Goal: Transaction & Acquisition: Subscribe to service/newsletter

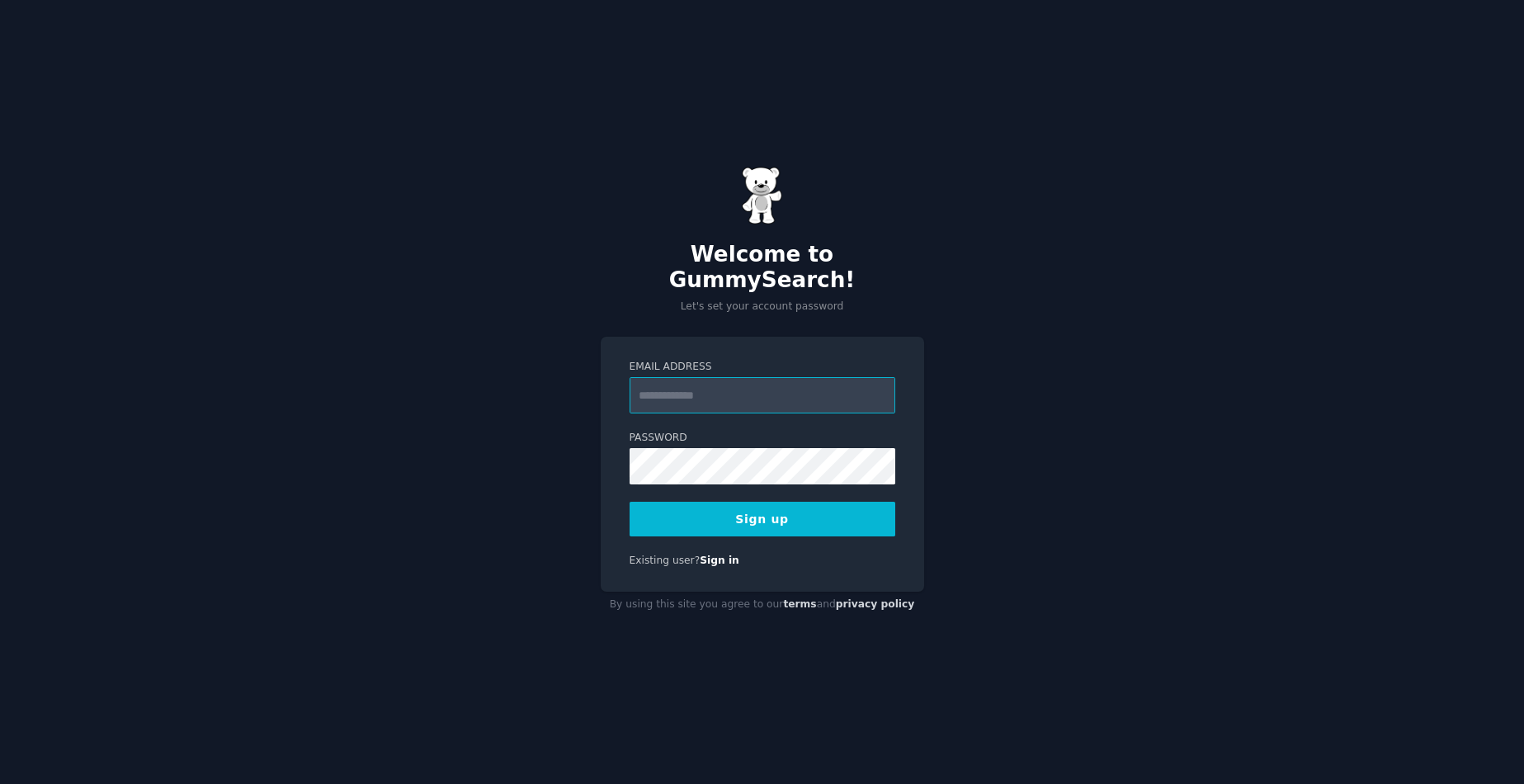
click at [719, 394] on input "Email Address" at bounding box center [763, 395] width 266 height 36
type input "**********"
click at [481, 509] on div "**********" at bounding box center [762, 392] width 1524 height 784
click at [755, 503] on button "Sign up" at bounding box center [763, 519] width 266 height 35
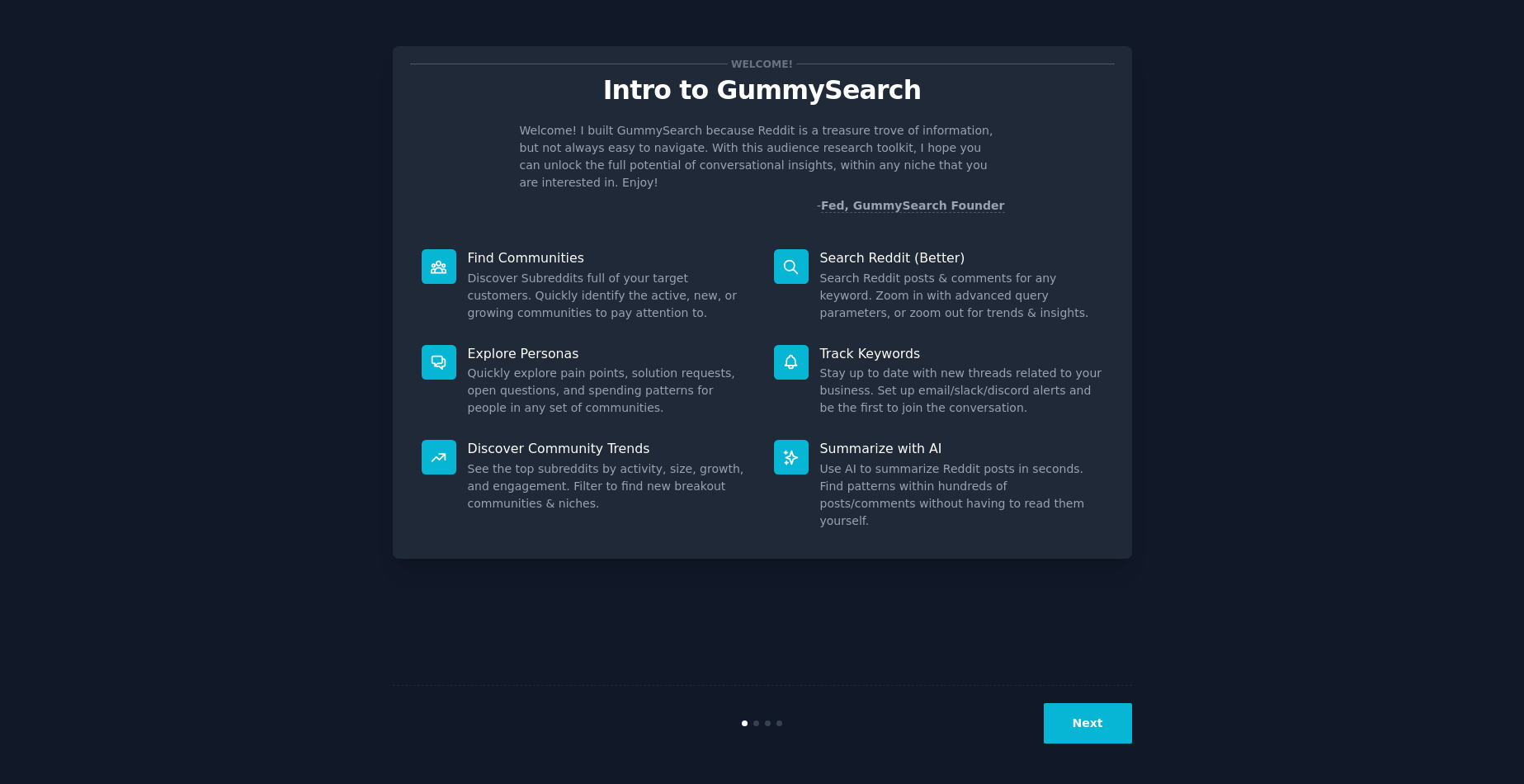
click at [1050, 460] on dd "Use AI to summarize Reddit posts in seconds. Find patterns within hundreds of p…" at bounding box center [962, 495] width 283 height 69
click at [1053, 706] on button "Next" at bounding box center [1088, 723] width 88 height 40
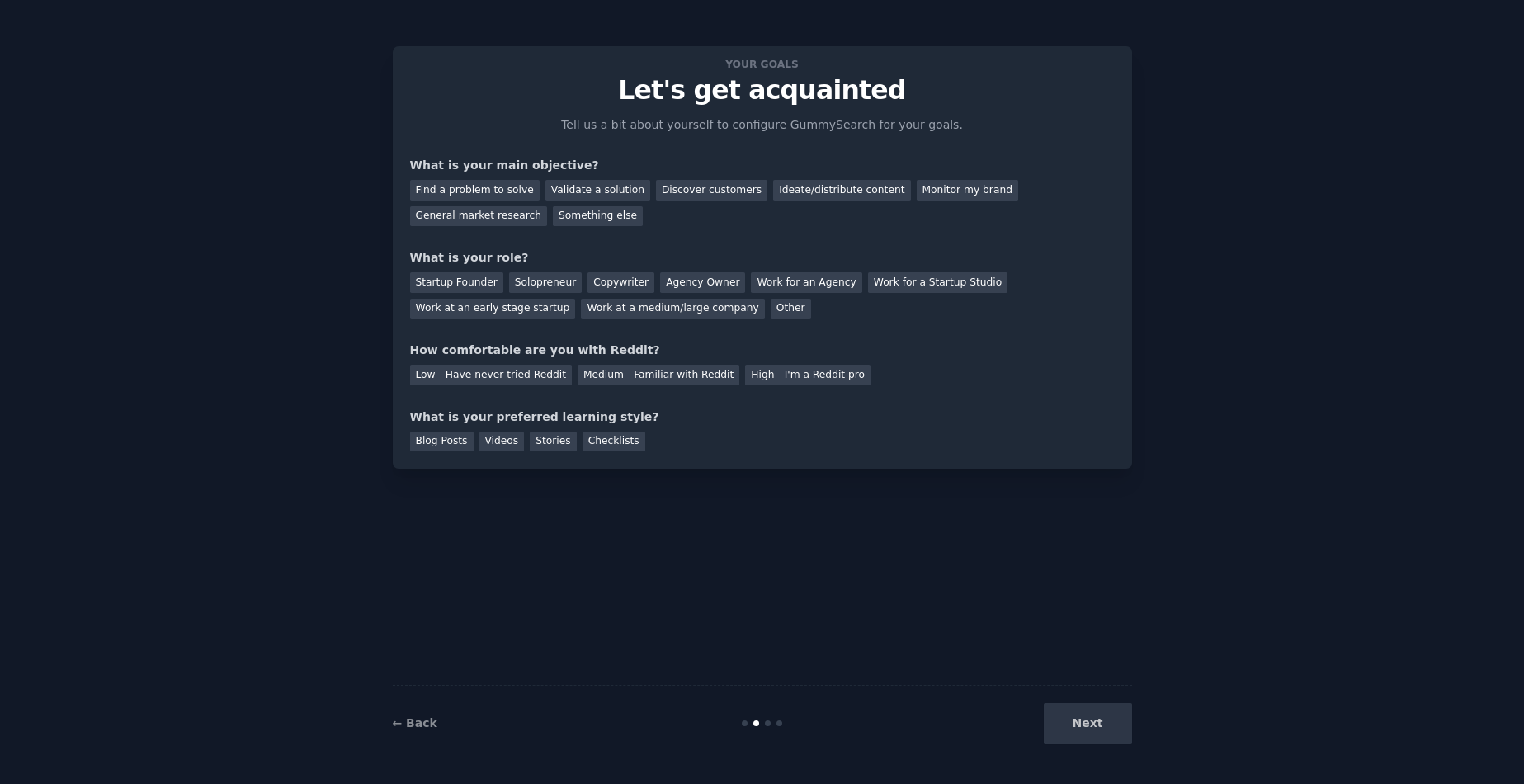
drag, startPoint x: 1041, startPoint y: 703, endPoint x: 1049, endPoint y: 715, distance: 14.4
click at [1041, 704] on div "Next" at bounding box center [1009, 723] width 247 height 40
click at [1052, 717] on div "Next" at bounding box center [1009, 723] width 247 height 40
click at [458, 196] on div "Find a problem to solve" at bounding box center [474, 190] width 130 height 21
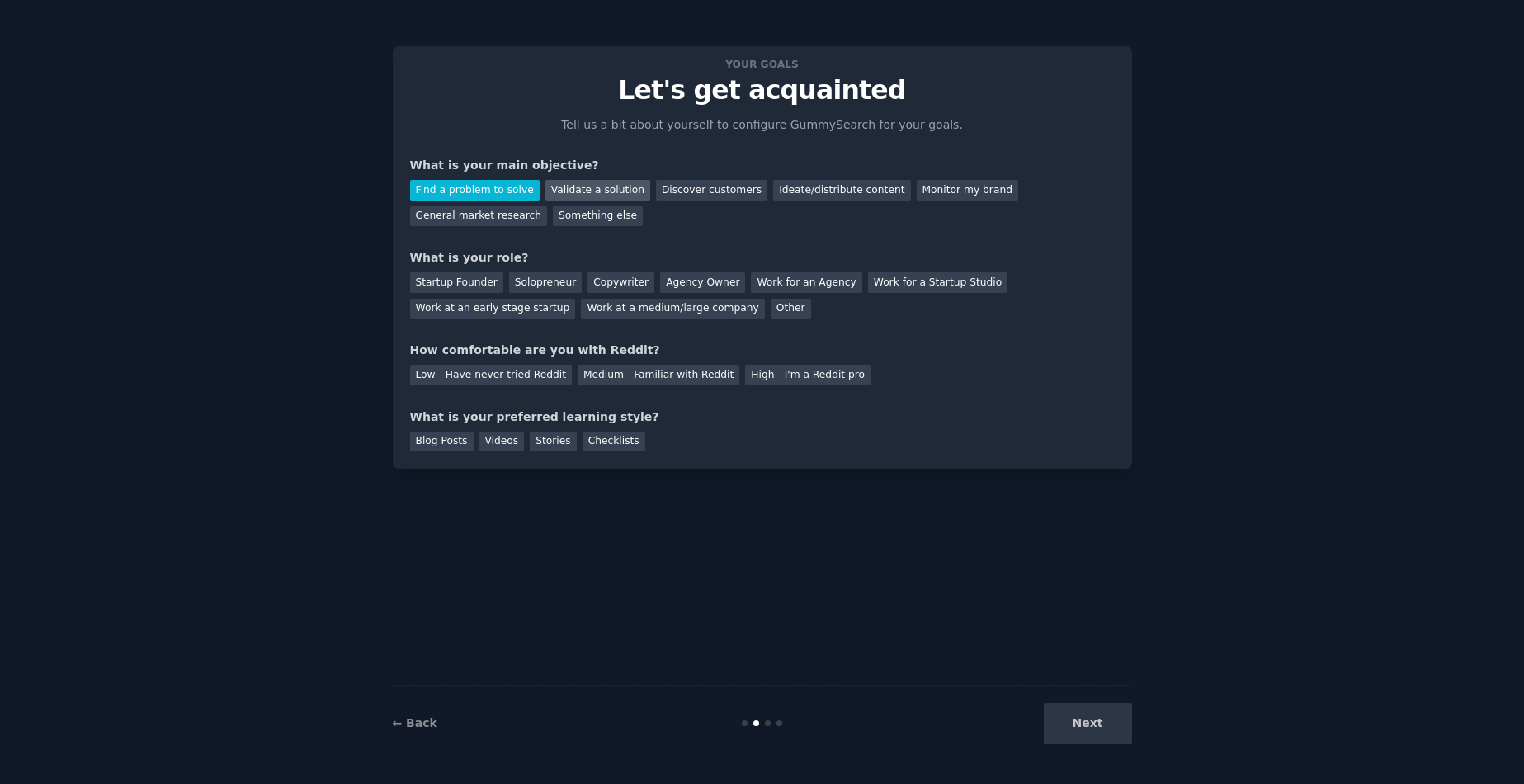
click at [598, 191] on div "Validate a solution" at bounding box center [598, 190] width 105 height 21
click at [487, 189] on div "Find a problem to solve" at bounding box center [474, 190] width 130 height 21
click at [466, 292] on div "Startup Founder" at bounding box center [456, 283] width 93 height 21
click at [534, 285] on div "Solopreneur" at bounding box center [545, 283] width 73 height 21
click at [528, 382] on div "Low - Have never tried Reddit" at bounding box center [491, 374] width 162 height 21
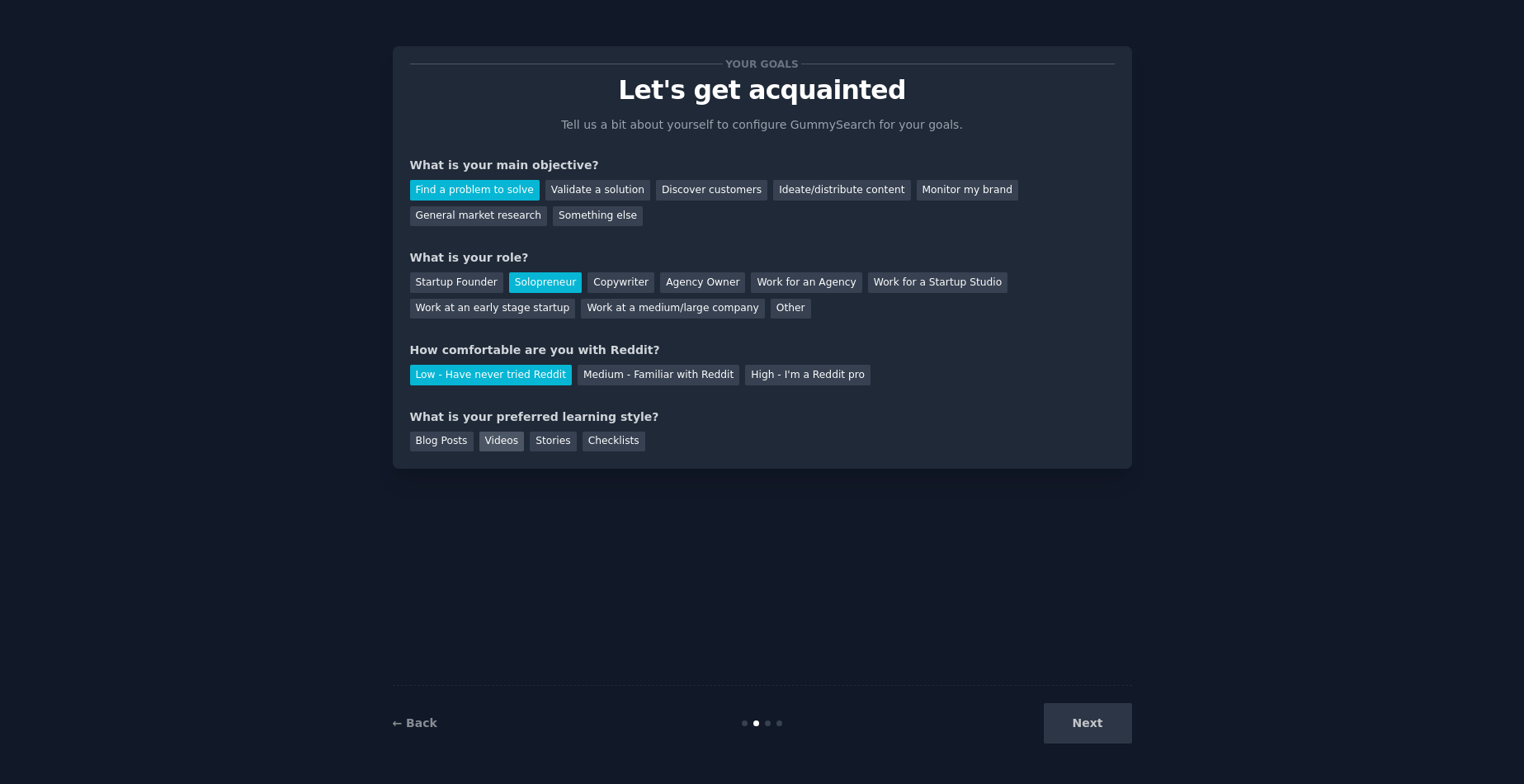
click at [514, 447] on div "Videos" at bounding box center [502, 441] width 45 height 21
click at [1069, 730] on button "Next" at bounding box center [1088, 723] width 88 height 40
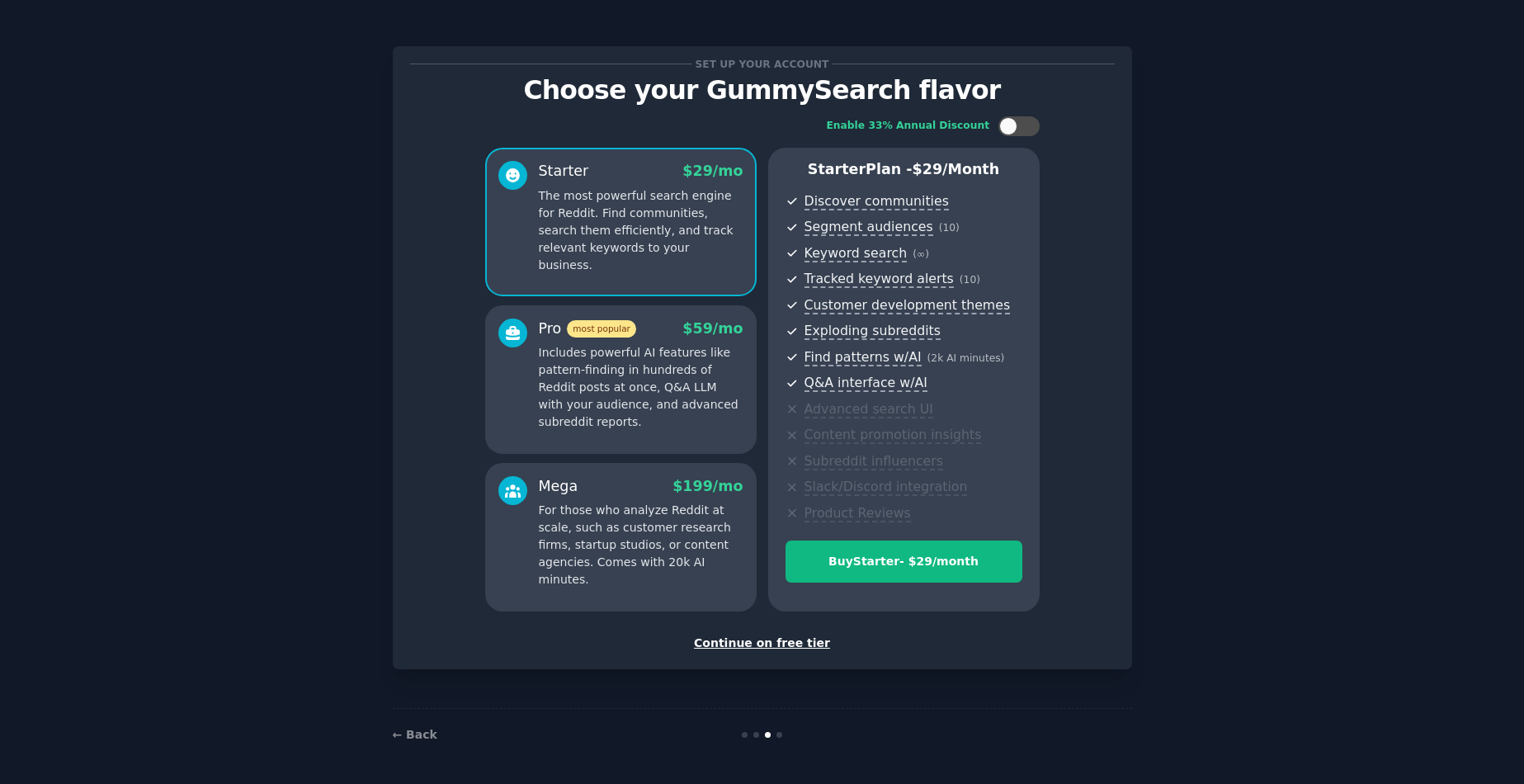
click at [771, 649] on div "Continue on free tier" at bounding box center [762, 643] width 705 height 17
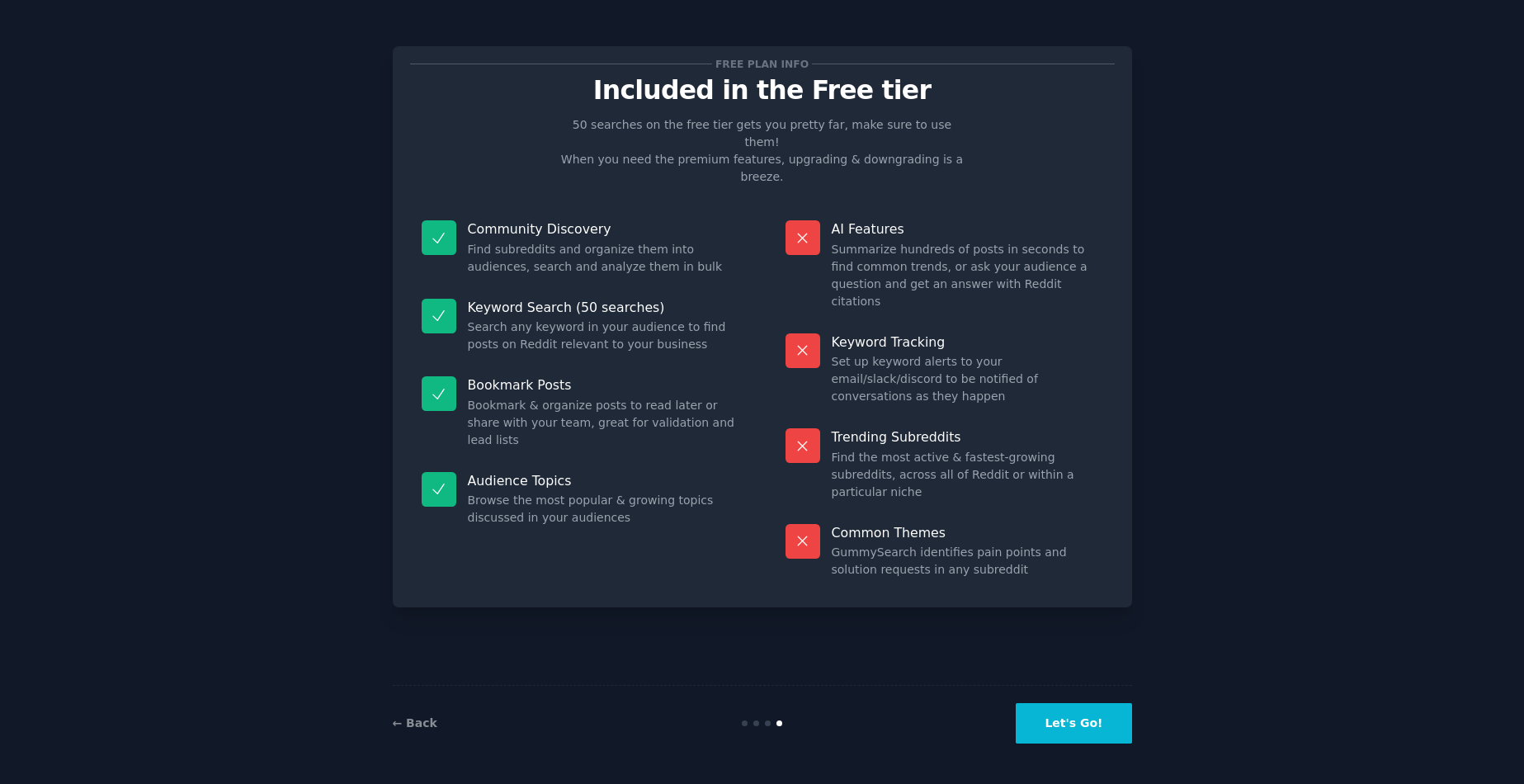
click at [1130, 733] on button "Let's Go!" at bounding box center [1074, 723] width 116 height 40
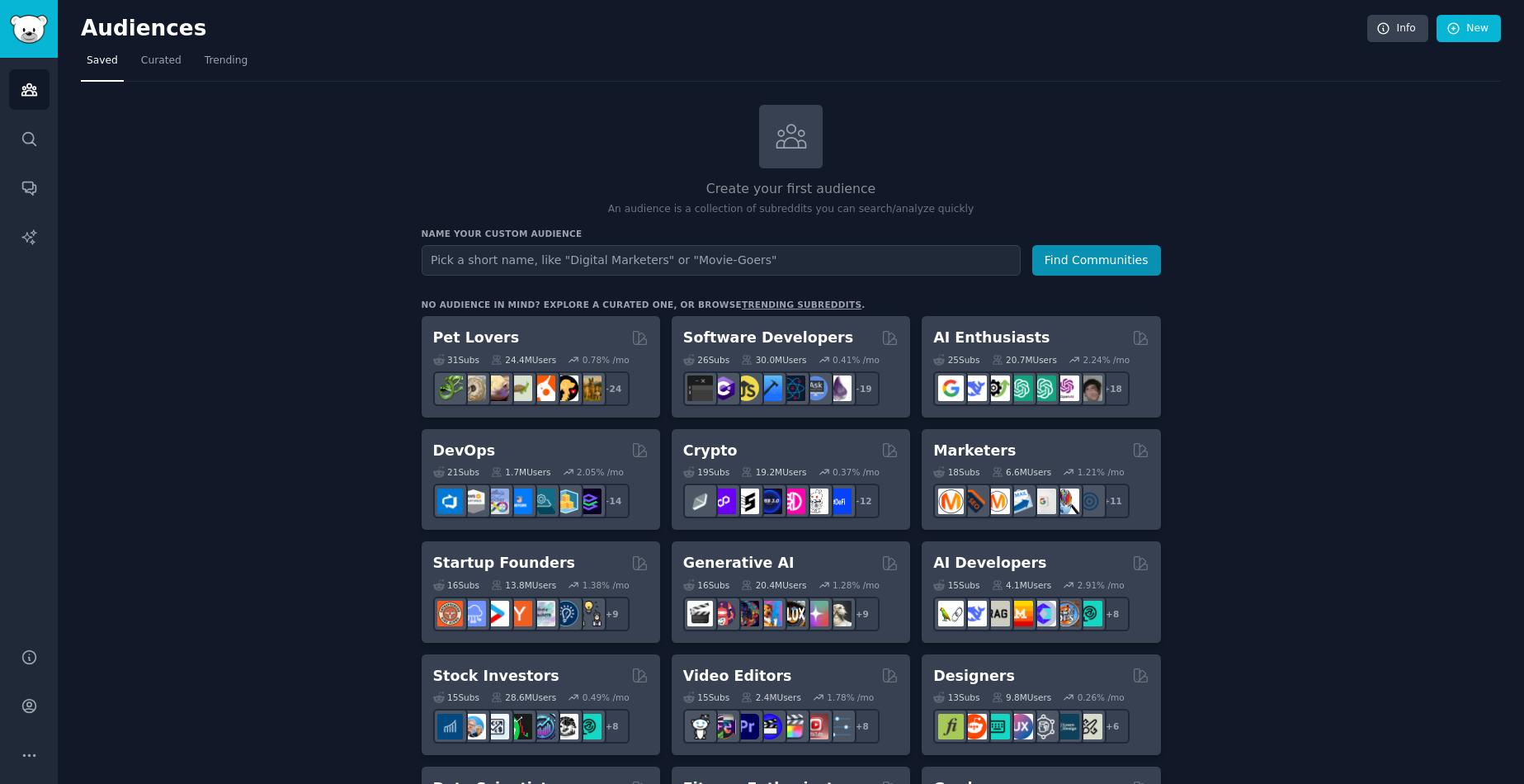
drag, startPoint x: 1174, startPoint y: 338, endPoint x: 1155, endPoint y: 22, distance: 316.6
